Goal: Find specific page/section: Find specific page/section

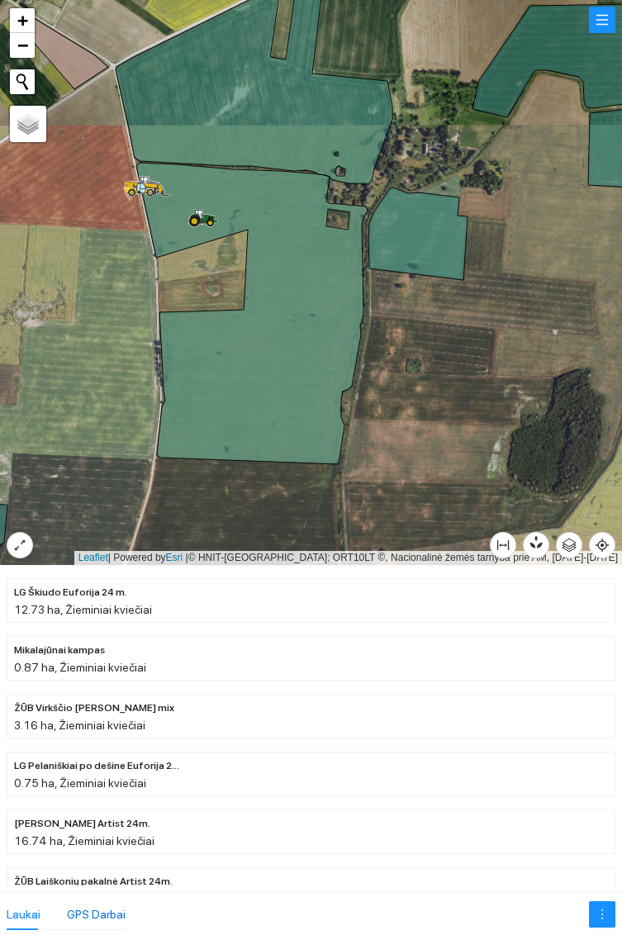
click at [102, 916] on div "GPS Darbai" at bounding box center [96, 914] width 59 height 18
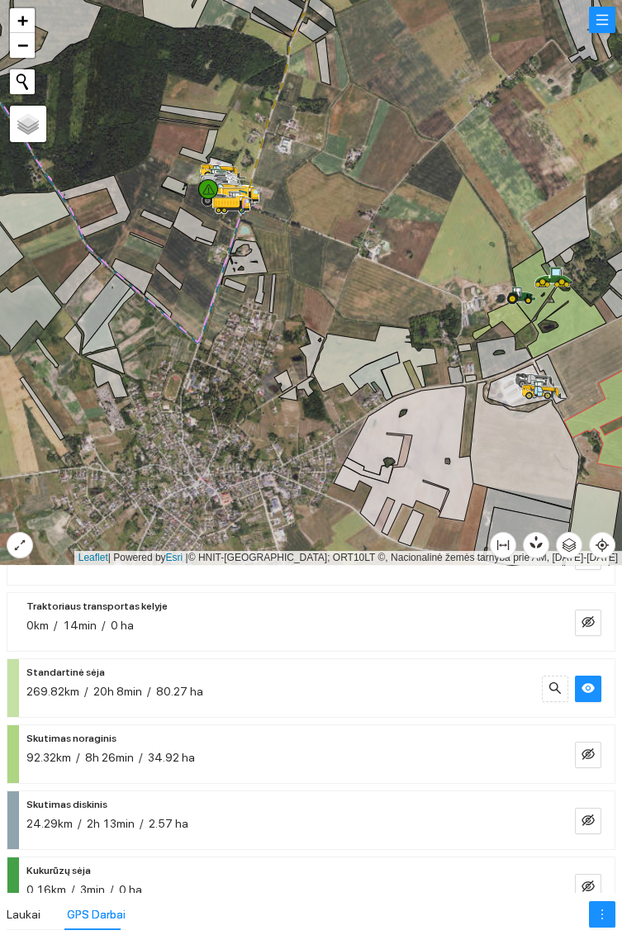
scroll to position [378, 0]
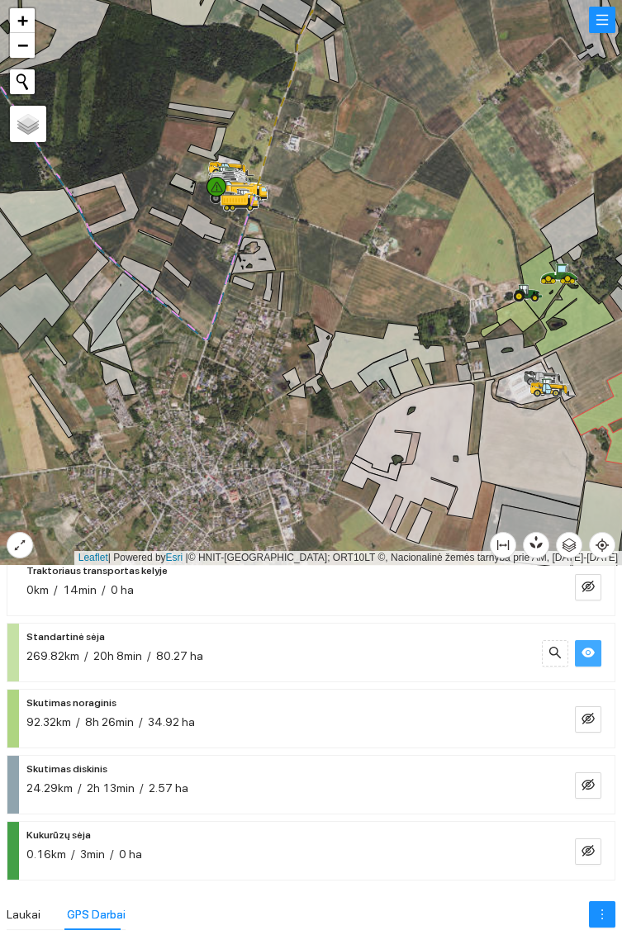
click at [585, 648] on icon "eye" at bounding box center [587, 652] width 13 height 10
click at [583, 712] on icon "eye-invisible" at bounding box center [587, 718] width 13 height 13
